Goal: Download file/media

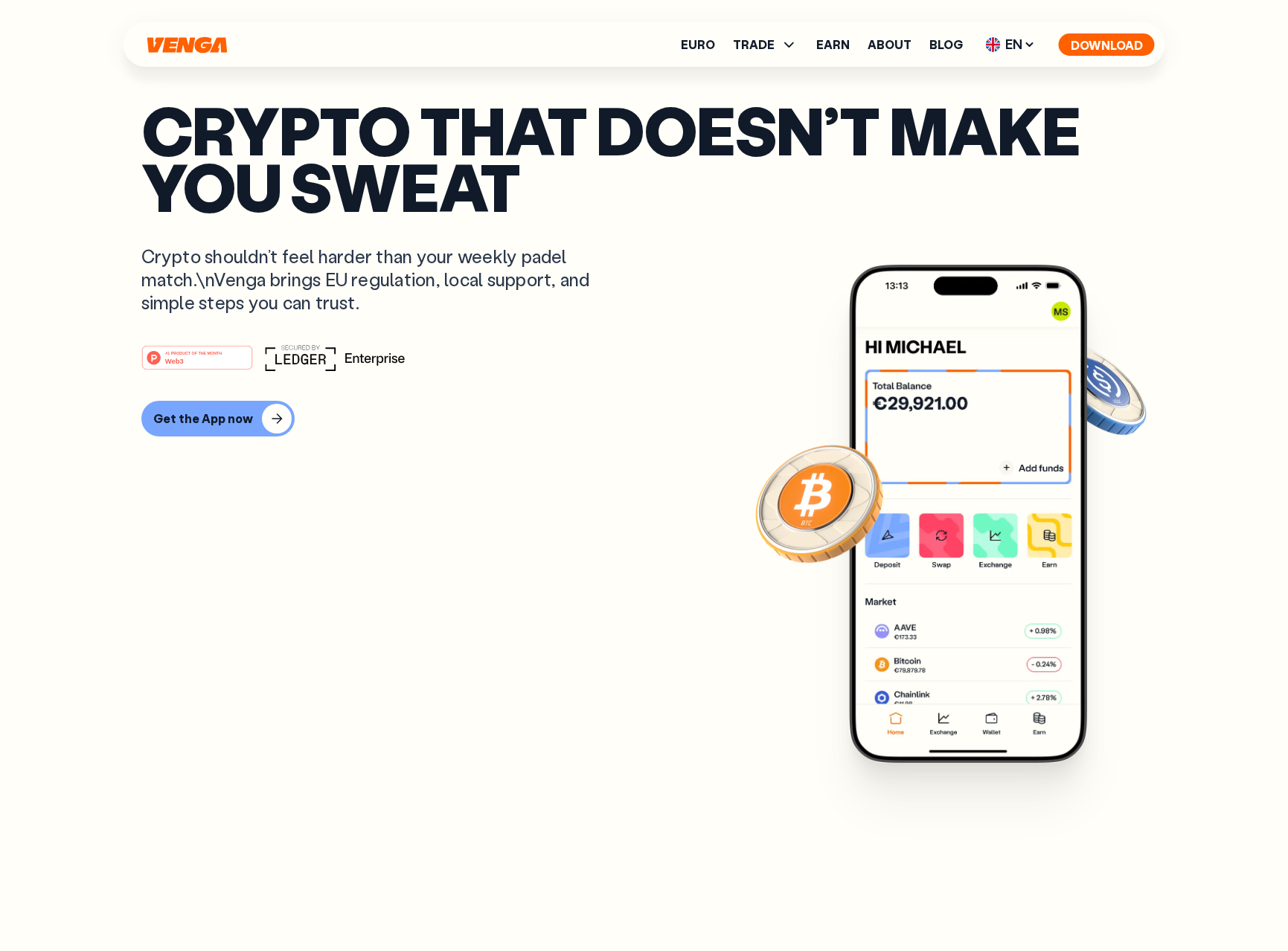
click at [1088, 45] on button "Download" at bounding box center [1107, 45] width 96 height 22
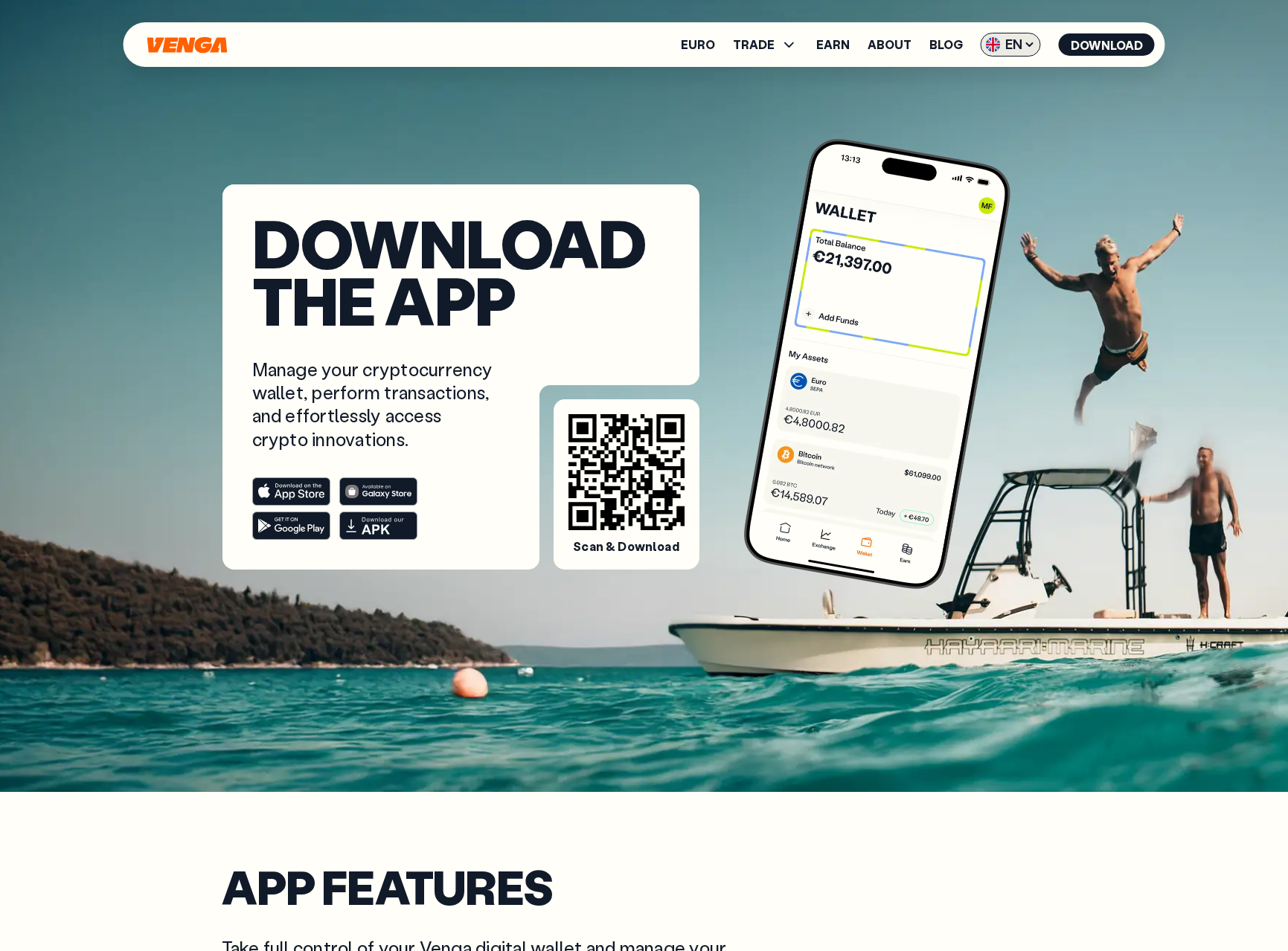
scroll to position [1, 0]
click at [1016, 41] on span "EN" at bounding box center [1011, 45] width 61 height 24
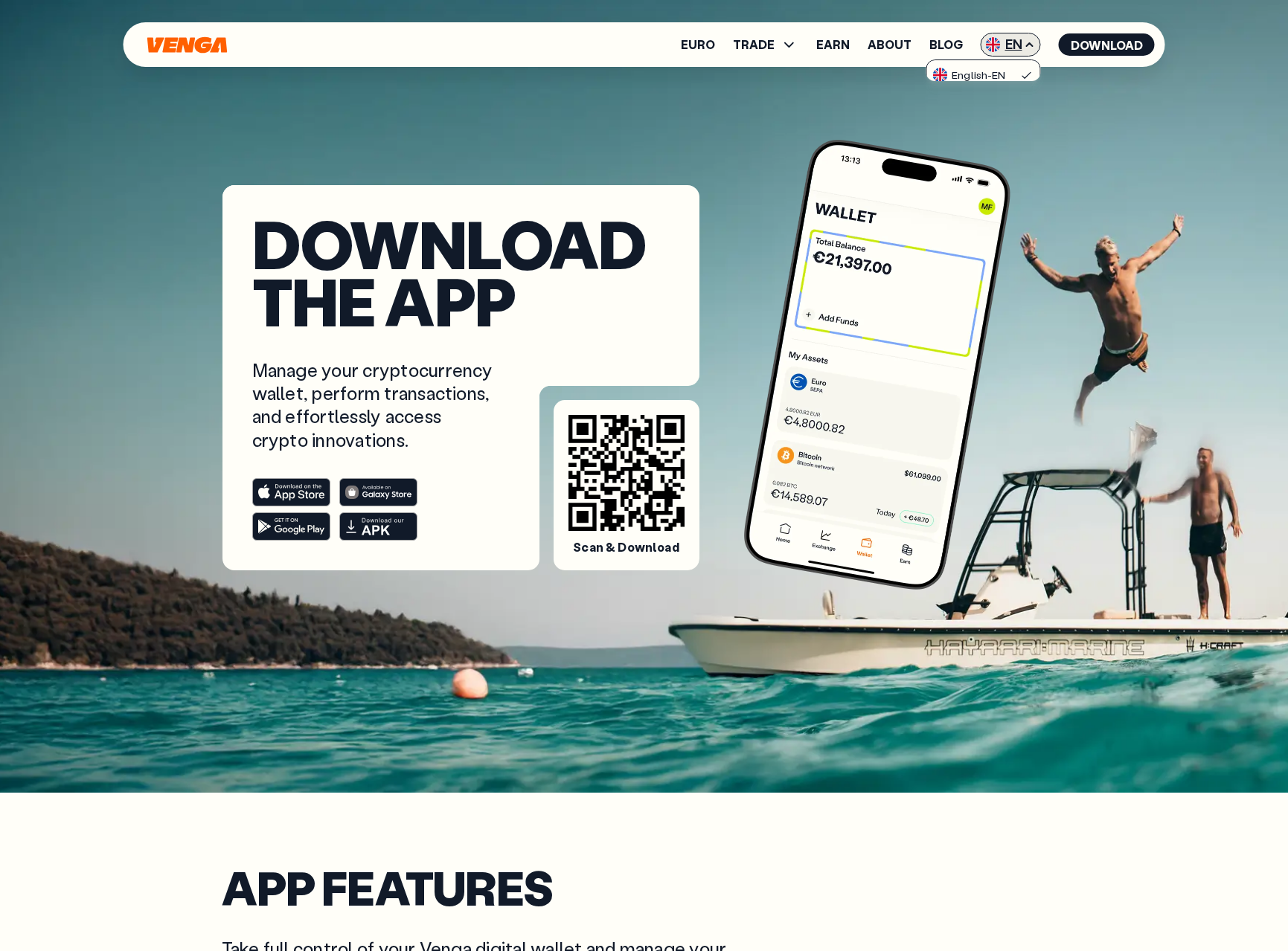
scroll to position [0, 0]
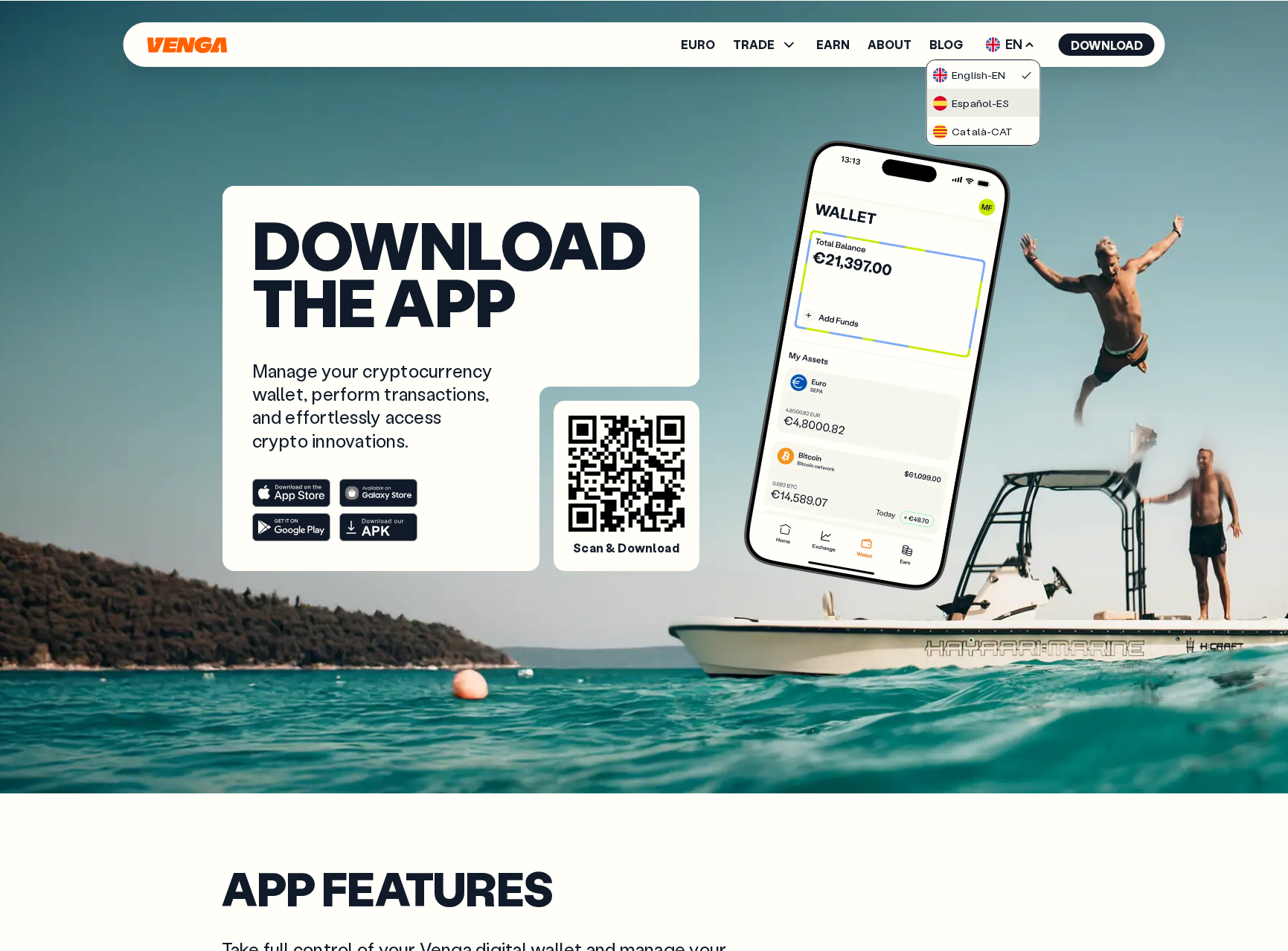
click at [986, 101] on div "Español - ES" at bounding box center [971, 103] width 77 height 15
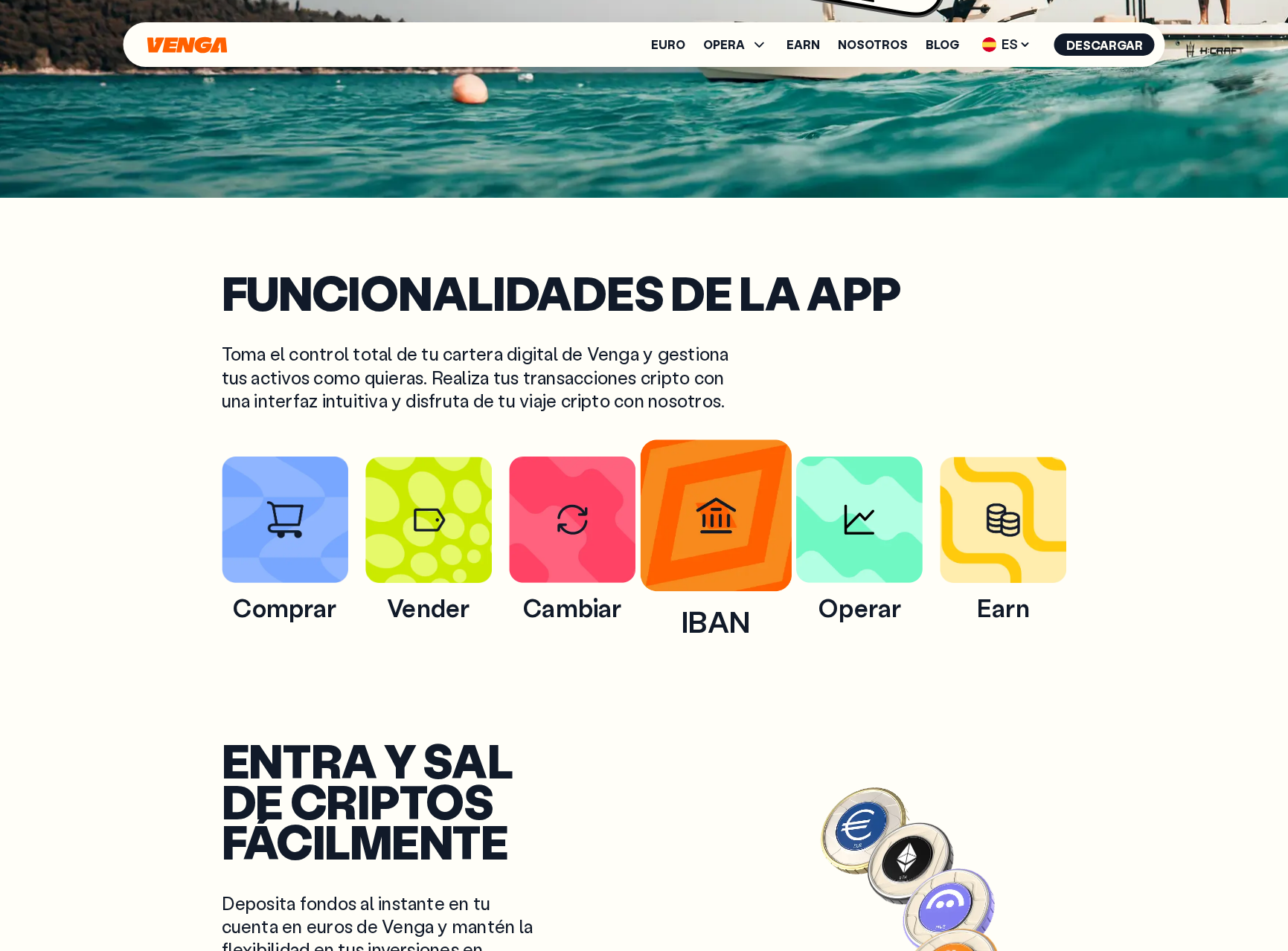
scroll to position [595, 0]
